Goal: Check status: Check status

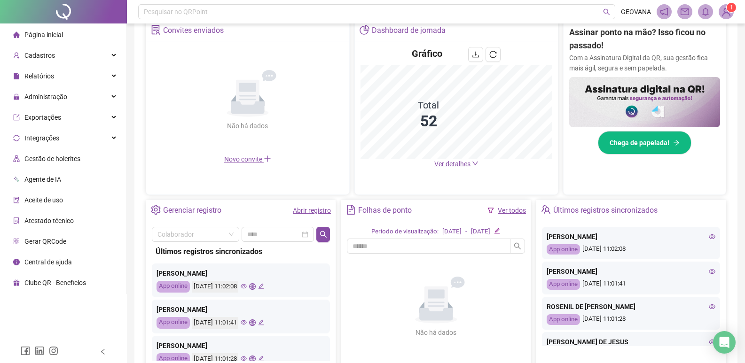
click at [297, 213] on link "Abrir registro" at bounding box center [312, 211] width 38 height 8
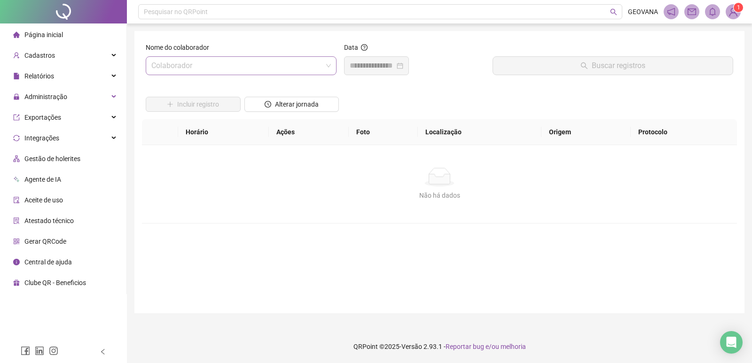
click at [216, 70] on input "search" at bounding box center [236, 66] width 171 height 18
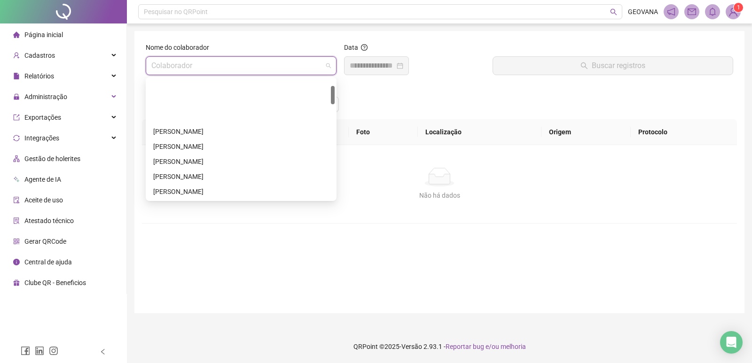
scroll to position [47, 0]
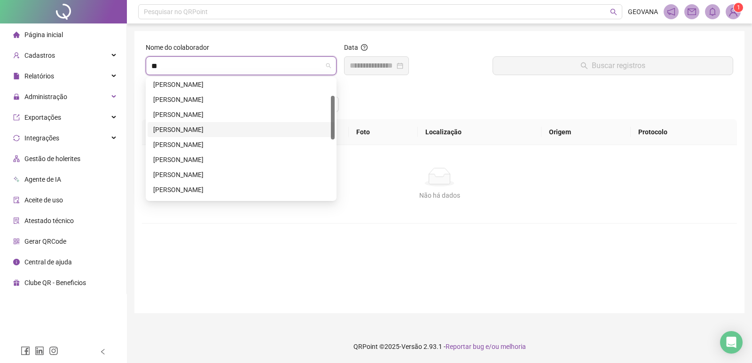
type input "***"
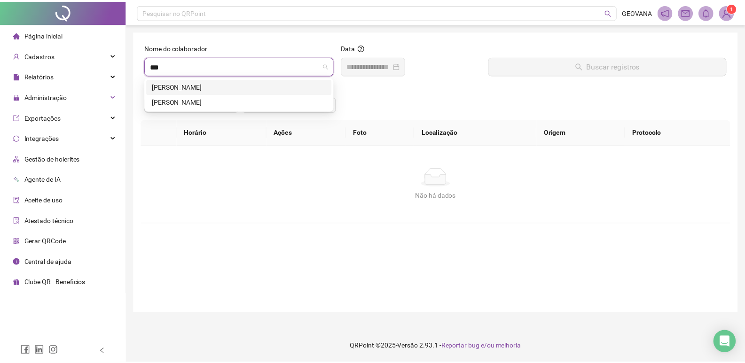
scroll to position [0, 0]
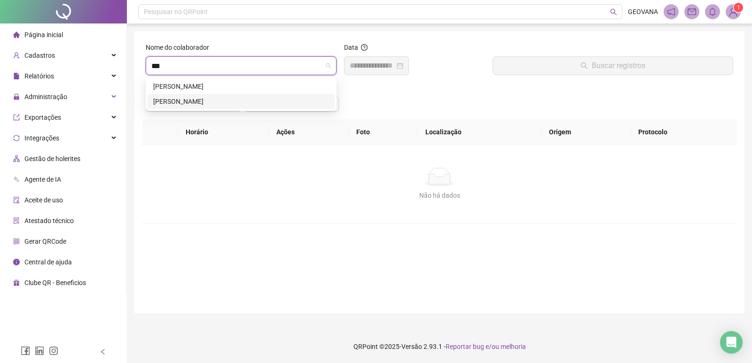
click at [190, 98] on div "[PERSON_NAME]" at bounding box center [241, 101] width 176 height 10
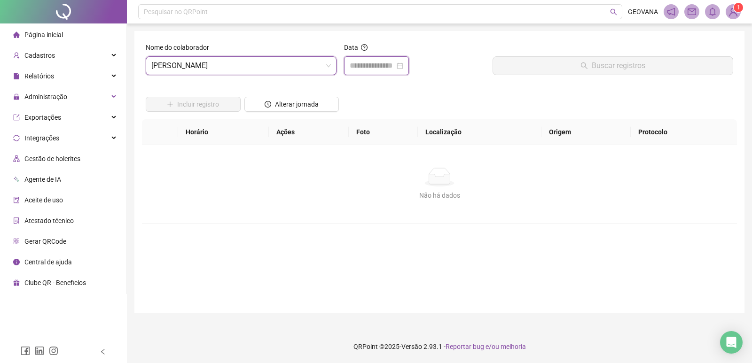
click at [395, 64] on input at bounding box center [372, 65] width 45 height 11
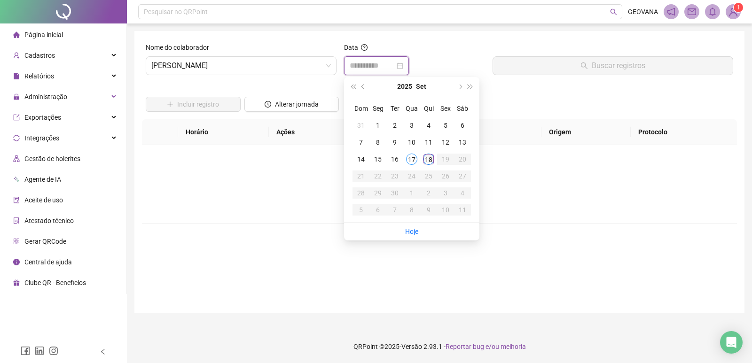
type input "**********"
click at [428, 159] on div "18" at bounding box center [428, 159] width 11 height 11
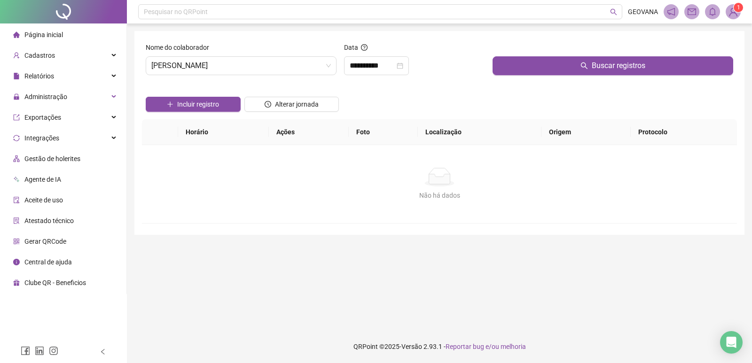
drag, startPoint x: 499, startPoint y: 65, endPoint x: 349, endPoint y: 55, distance: 150.7
click at [499, 65] on button "Buscar registros" at bounding box center [612, 65] width 241 height 19
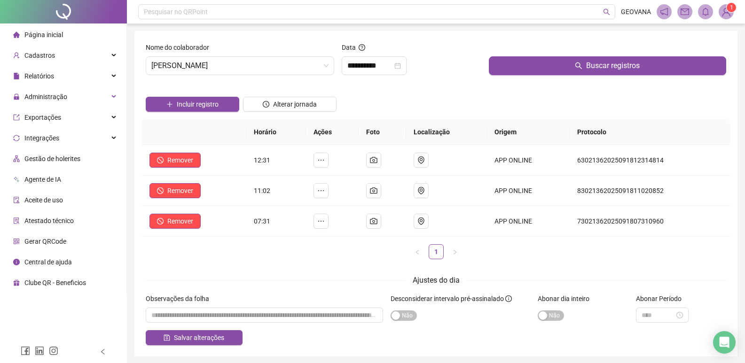
click at [57, 34] on span "Página inicial" at bounding box center [43, 35] width 39 height 8
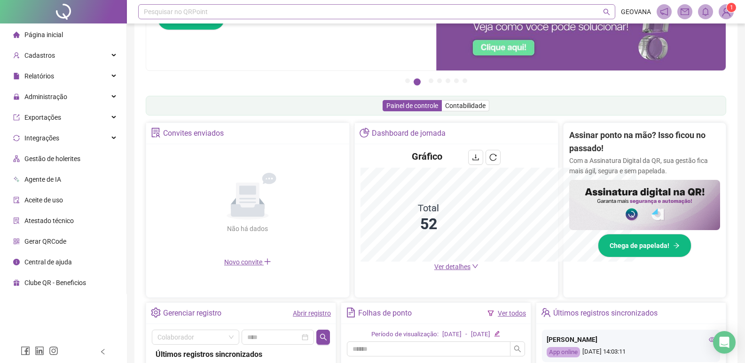
scroll to position [224, 0]
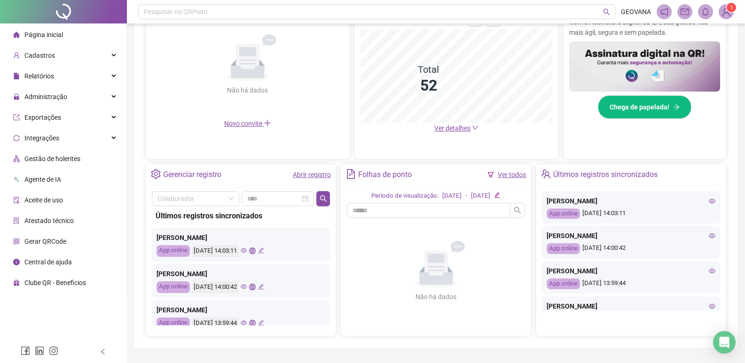
click at [308, 173] on link "Abrir registro" at bounding box center [312, 175] width 38 height 8
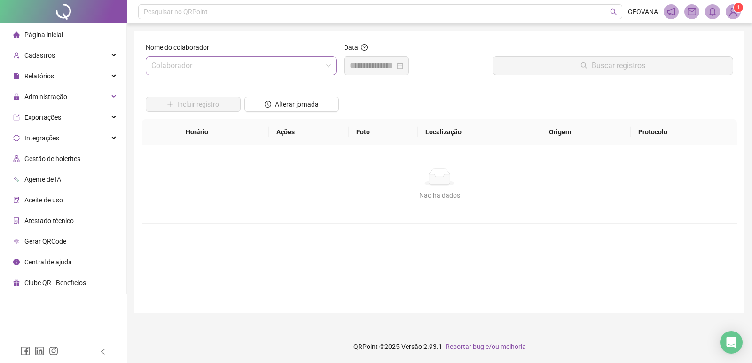
click at [176, 62] on input "search" at bounding box center [236, 66] width 171 height 18
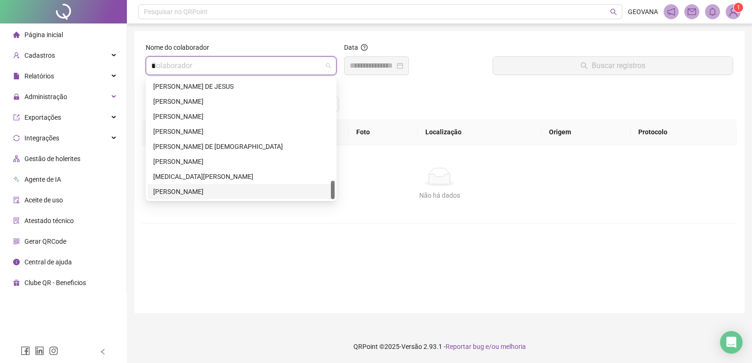
scroll to position [75, 0]
type input "**"
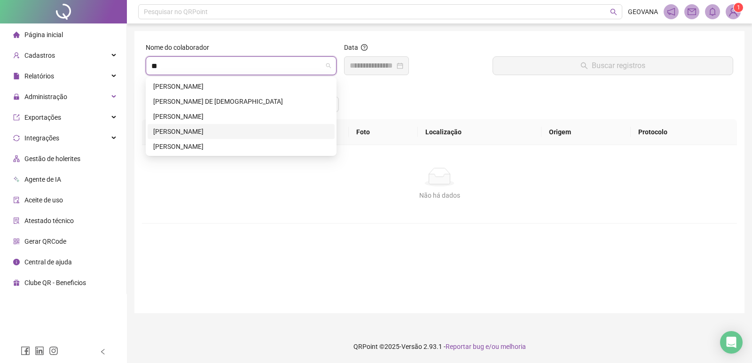
click at [195, 142] on div "[PERSON_NAME]" at bounding box center [241, 146] width 176 height 10
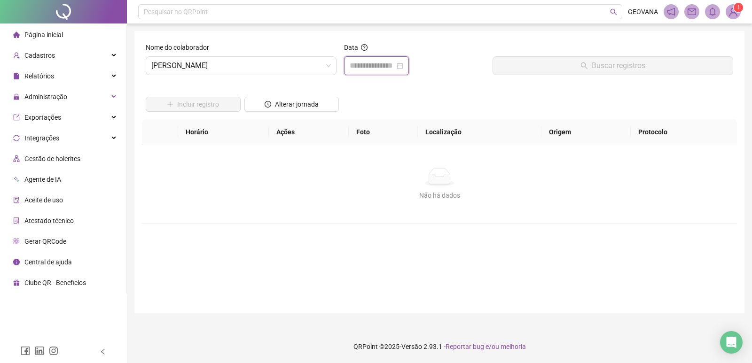
click at [362, 70] on input at bounding box center [372, 65] width 45 height 11
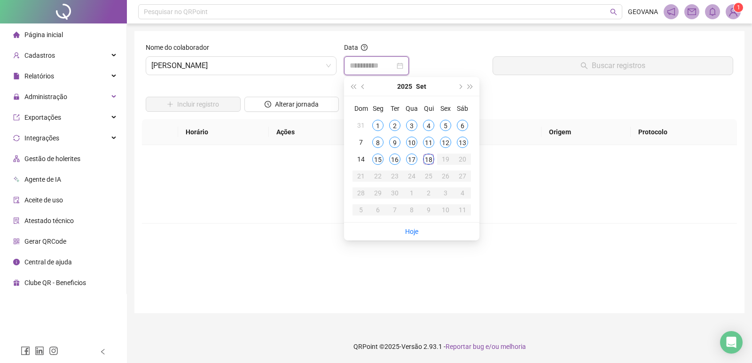
type input "**********"
click at [431, 163] on div "18" at bounding box center [428, 159] width 11 height 11
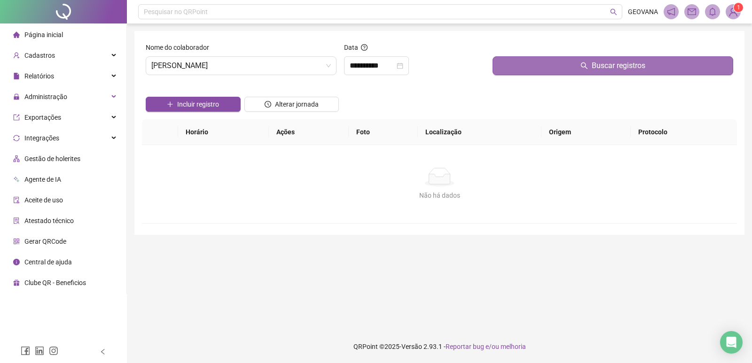
click at [510, 62] on button "Buscar registros" at bounding box center [612, 65] width 241 height 19
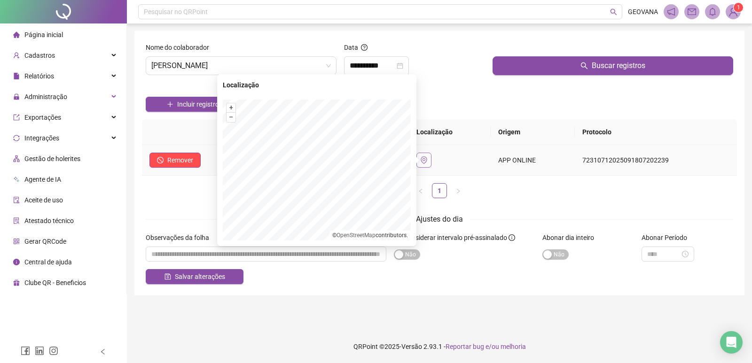
click at [427, 155] on button "button" at bounding box center [423, 160] width 15 height 15
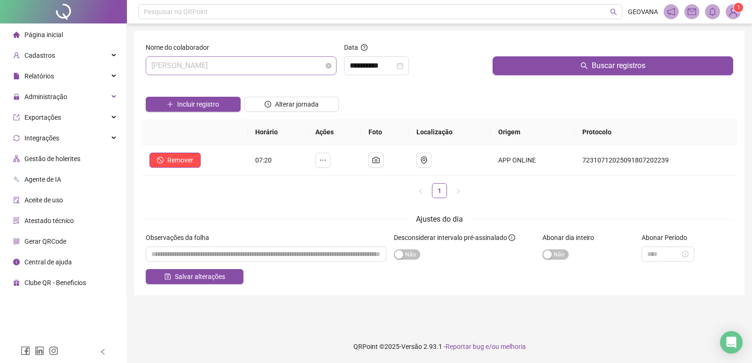
click at [219, 64] on span "[PERSON_NAME]" at bounding box center [241, 66] width 180 height 18
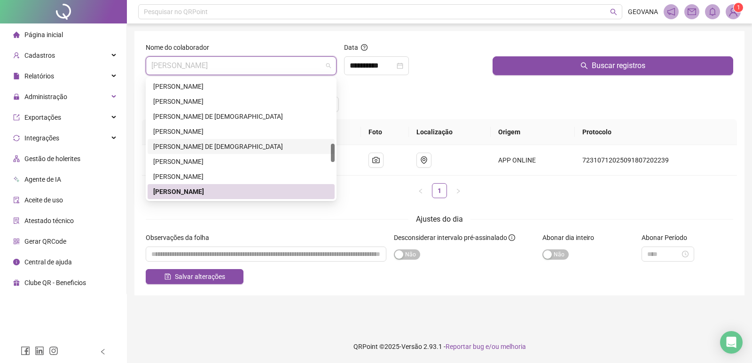
scroll to position [515, 0]
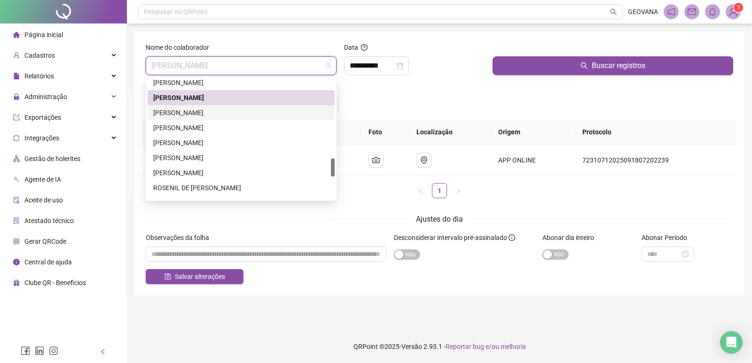
click at [187, 116] on div "[PERSON_NAME]" at bounding box center [241, 113] width 176 height 10
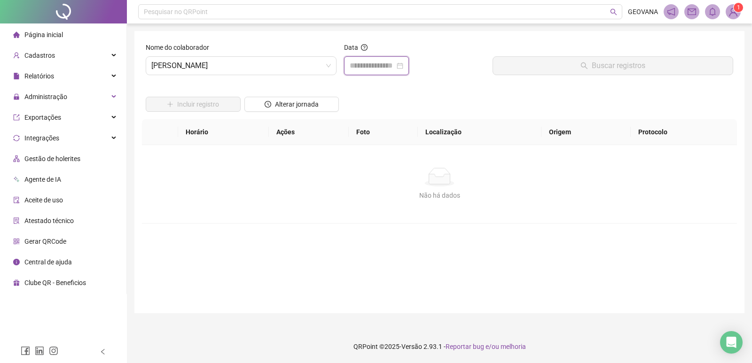
click at [380, 62] on input at bounding box center [372, 65] width 45 height 11
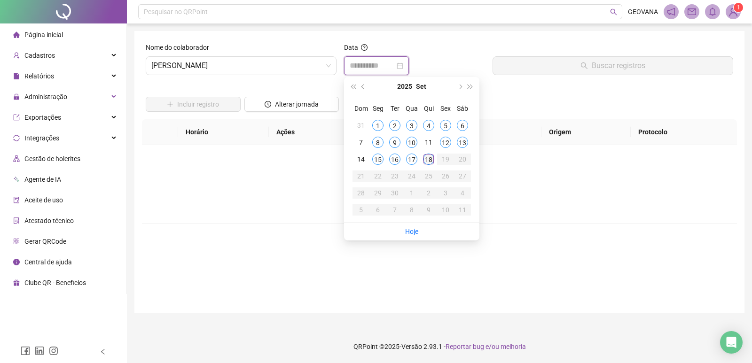
type input "**********"
click at [429, 156] on div "18" at bounding box center [428, 159] width 11 height 11
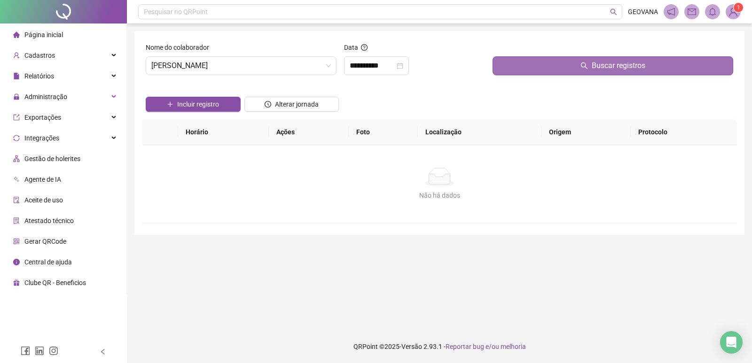
click at [499, 72] on button "Buscar registros" at bounding box center [612, 65] width 241 height 19
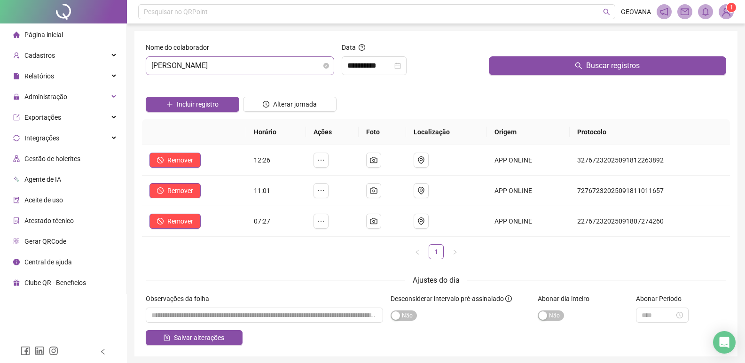
click at [275, 69] on span "[PERSON_NAME]" at bounding box center [239, 66] width 177 height 18
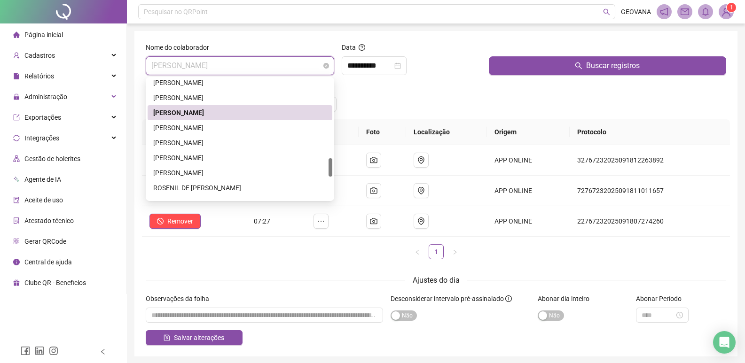
click at [275, 69] on span "[PERSON_NAME]" at bounding box center [239, 66] width 177 height 18
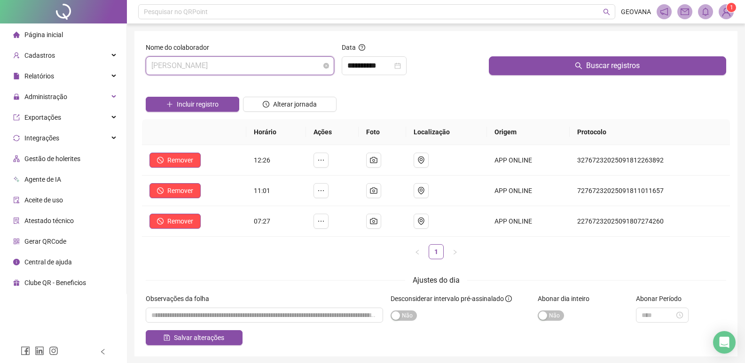
click at [275, 69] on span "[PERSON_NAME]" at bounding box center [239, 66] width 177 height 18
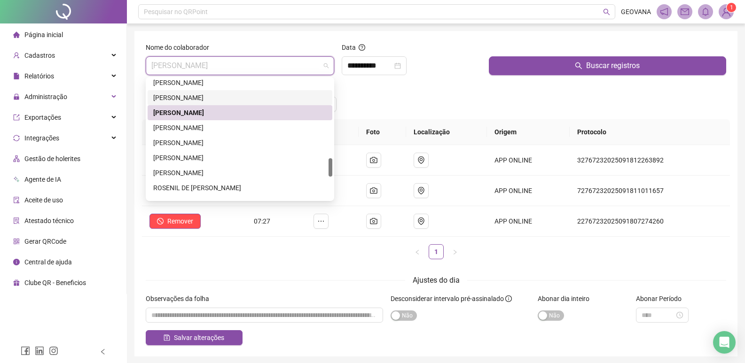
click at [201, 95] on div "[PERSON_NAME]" at bounding box center [239, 98] width 173 height 10
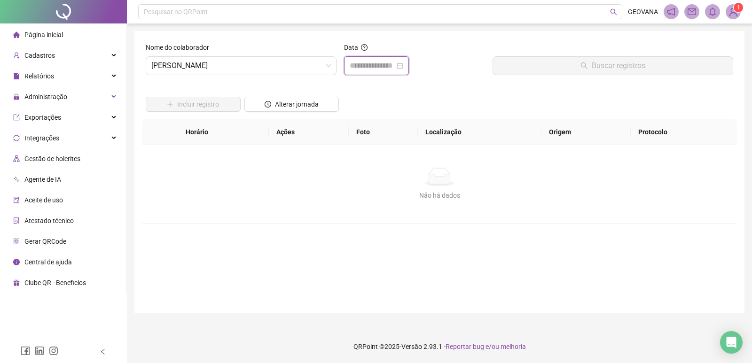
click at [395, 63] on input at bounding box center [372, 65] width 45 height 11
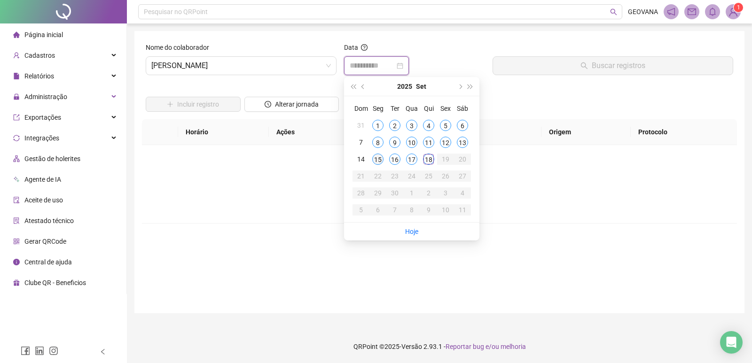
type input "**********"
click at [374, 160] on div "15" at bounding box center [377, 159] width 11 height 11
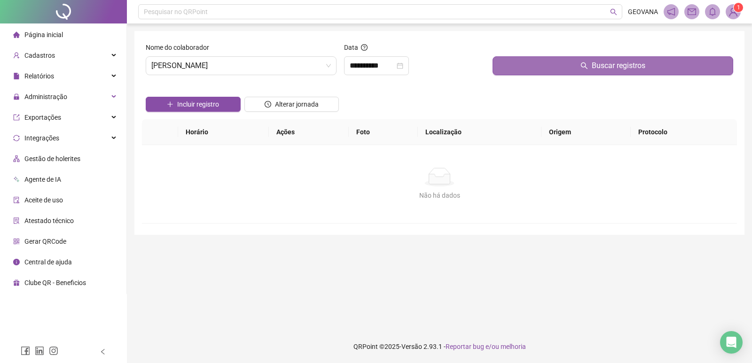
click at [555, 72] on button "Buscar registros" at bounding box center [612, 65] width 241 height 19
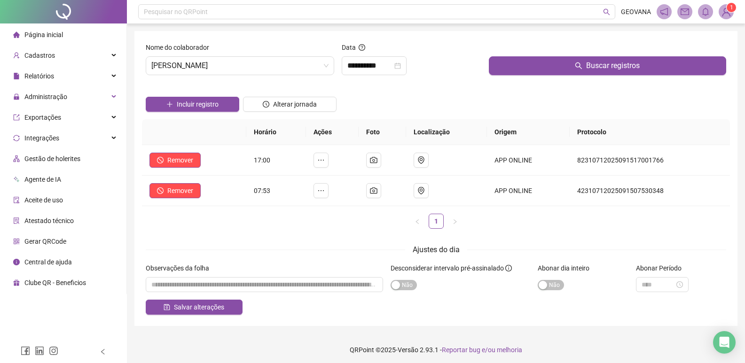
click at [63, 37] on li "Página inicial" at bounding box center [63, 34] width 123 height 19
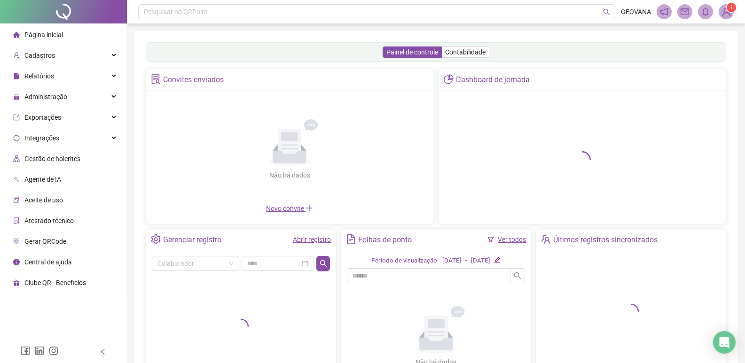
click at [297, 238] on link "Abrir registro" at bounding box center [312, 240] width 38 height 8
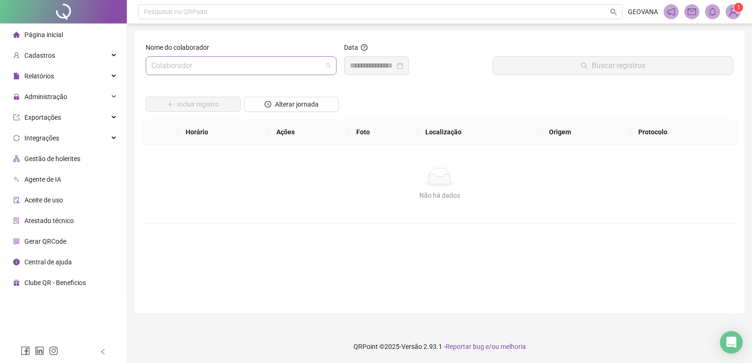
click at [222, 60] on input "search" at bounding box center [236, 66] width 171 height 18
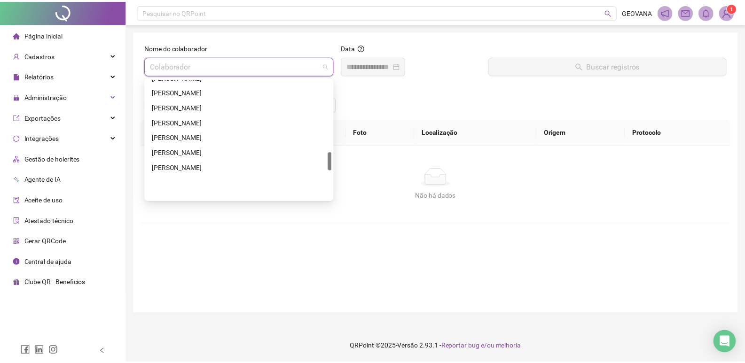
scroll to position [474, 0]
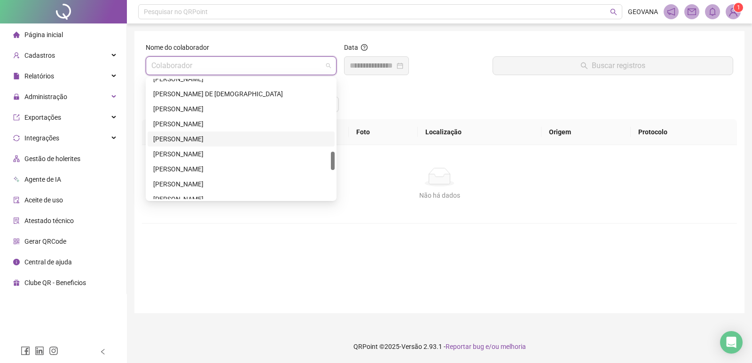
click at [195, 142] on div "[PERSON_NAME]" at bounding box center [241, 139] width 176 height 10
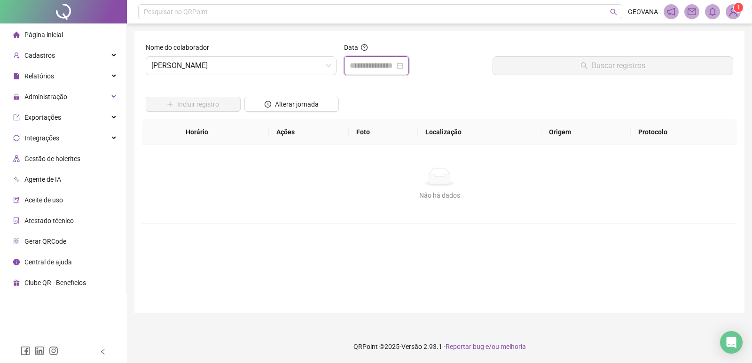
click at [395, 65] on input at bounding box center [372, 65] width 45 height 11
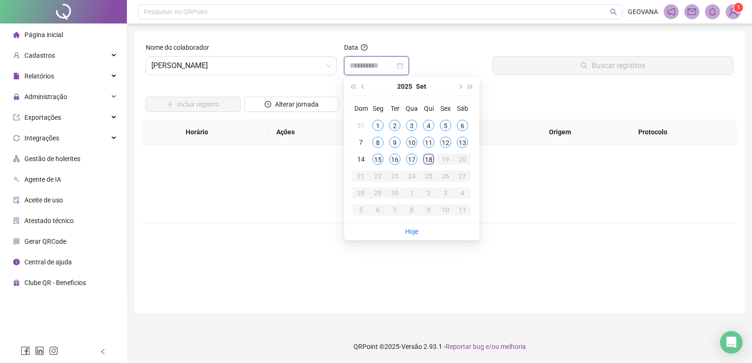
type input "**********"
click at [427, 163] on div "18" at bounding box center [428, 159] width 11 height 11
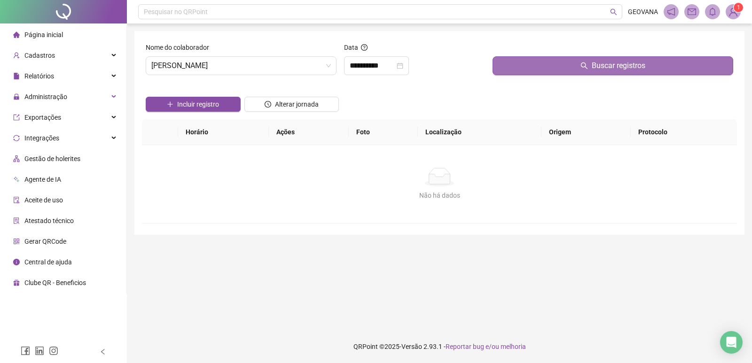
click at [554, 66] on button "Buscar registros" at bounding box center [612, 65] width 241 height 19
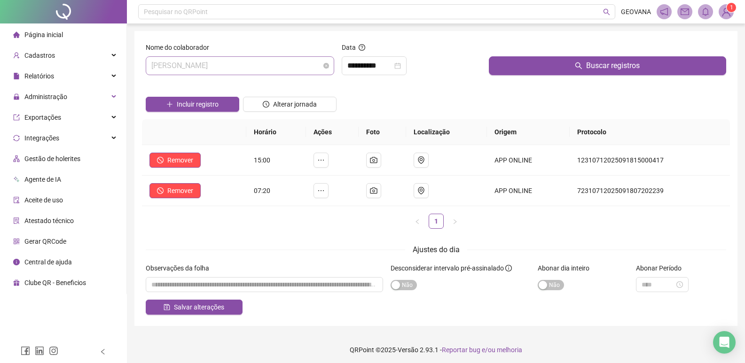
click at [284, 63] on span "[PERSON_NAME]" at bounding box center [239, 66] width 177 height 18
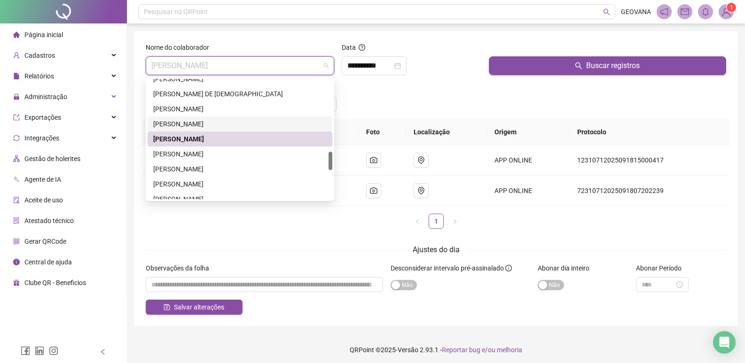
click at [226, 122] on div "[PERSON_NAME]" at bounding box center [239, 124] width 173 height 10
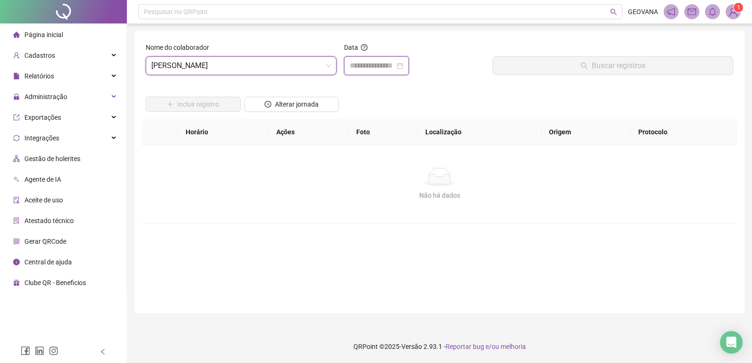
click at [351, 70] on input at bounding box center [372, 65] width 45 height 11
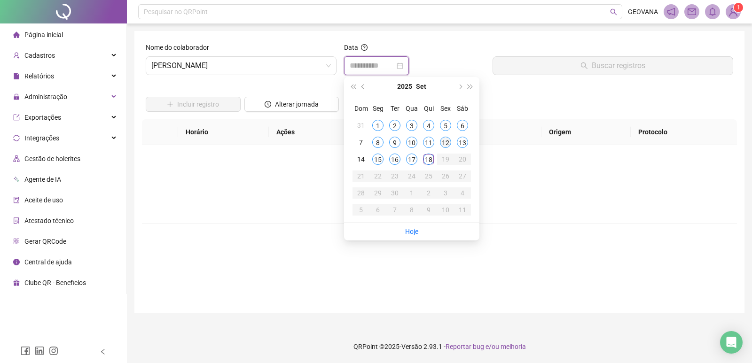
type input "**********"
click at [430, 155] on div "18" at bounding box center [428, 159] width 11 height 11
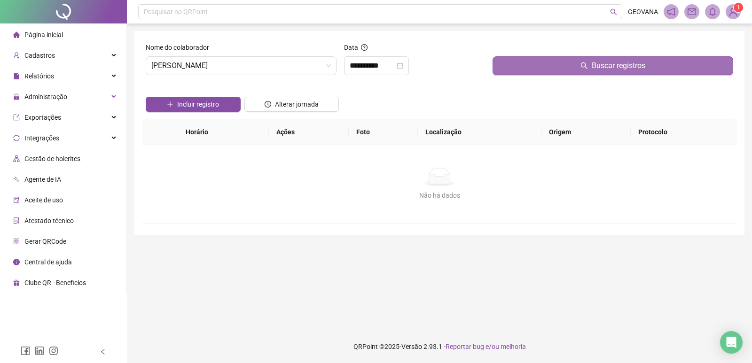
click at [551, 65] on button "Buscar registros" at bounding box center [612, 65] width 241 height 19
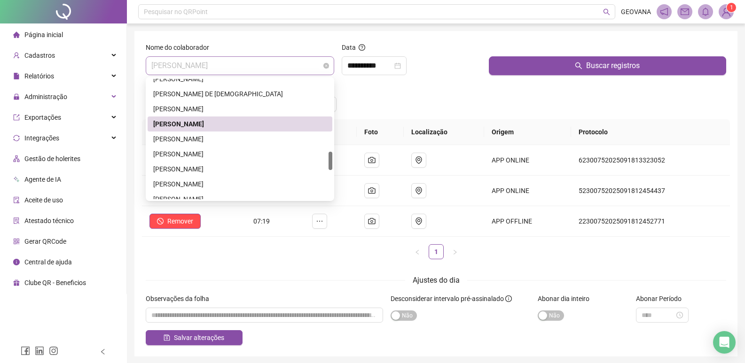
click at [225, 64] on span "[PERSON_NAME]" at bounding box center [239, 66] width 177 height 18
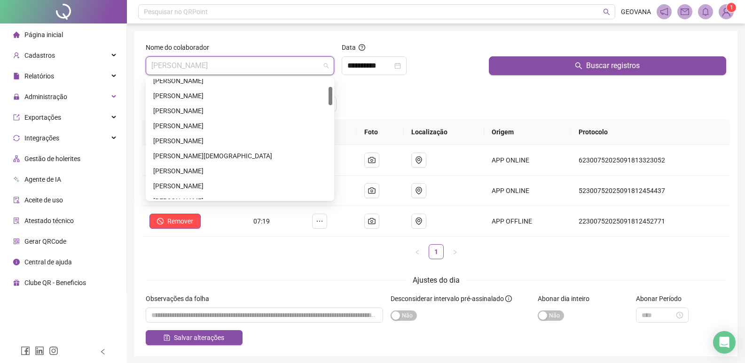
scroll to position [0, 0]
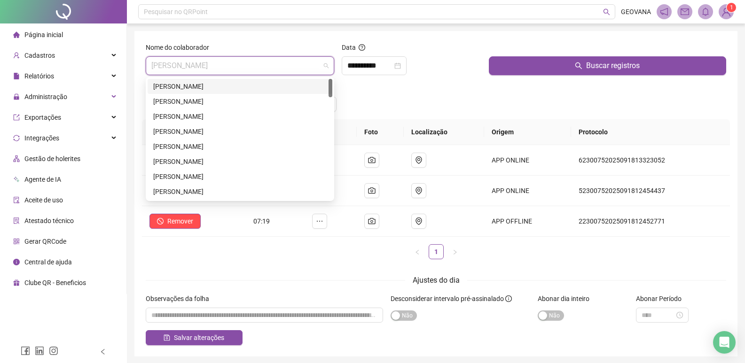
click at [199, 86] on div "[PERSON_NAME]" at bounding box center [239, 86] width 173 height 10
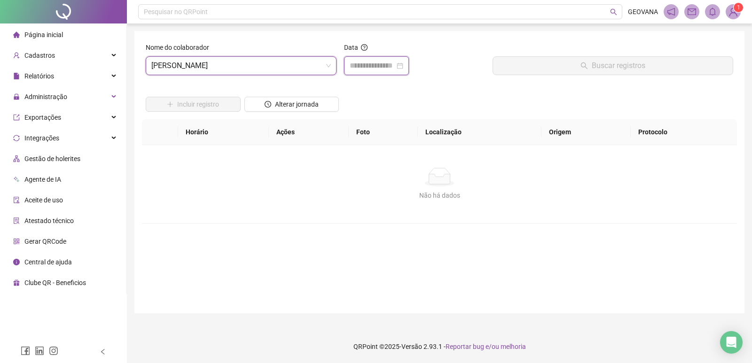
click at [379, 65] on input at bounding box center [372, 65] width 45 height 11
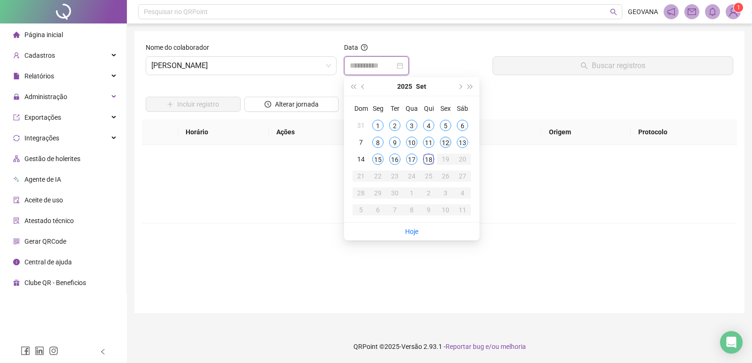
type input "**********"
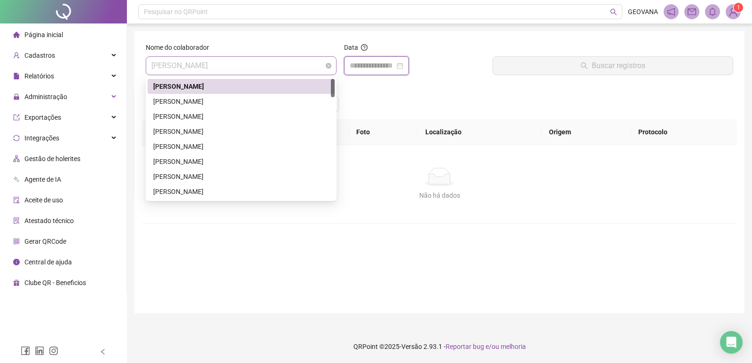
click at [191, 69] on span "[PERSON_NAME]" at bounding box center [241, 66] width 180 height 18
click at [193, 101] on div "[PERSON_NAME]" at bounding box center [241, 101] width 176 height 10
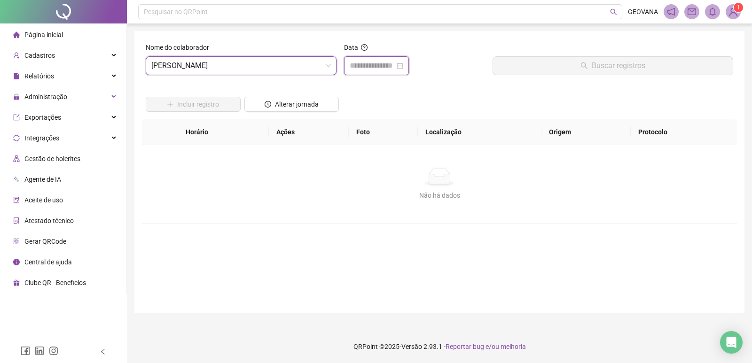
click at [365, 65] on input at bounding box center [372, 65] width 45 height 11
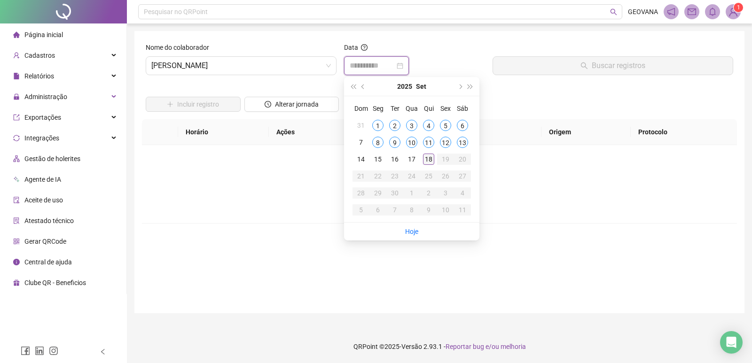
type input "**********"
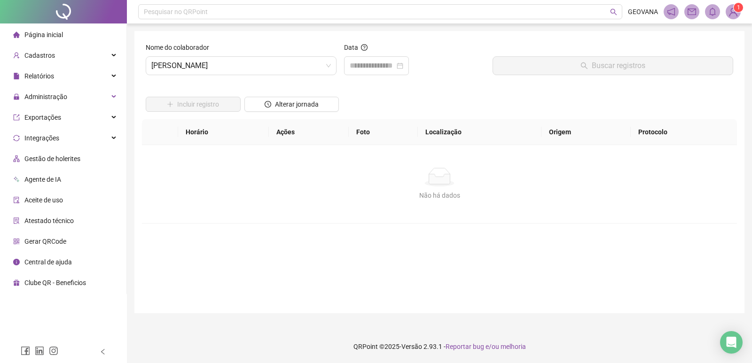
click at [491, 161] on div "Não há dados Não há dados" at bounding box center [439, 184] width 595 height 78
click at [47, 38] on span "Página inicial" at bounding box center [43, 35] width 39 height 8
